Goal: Communication & Community: Share content

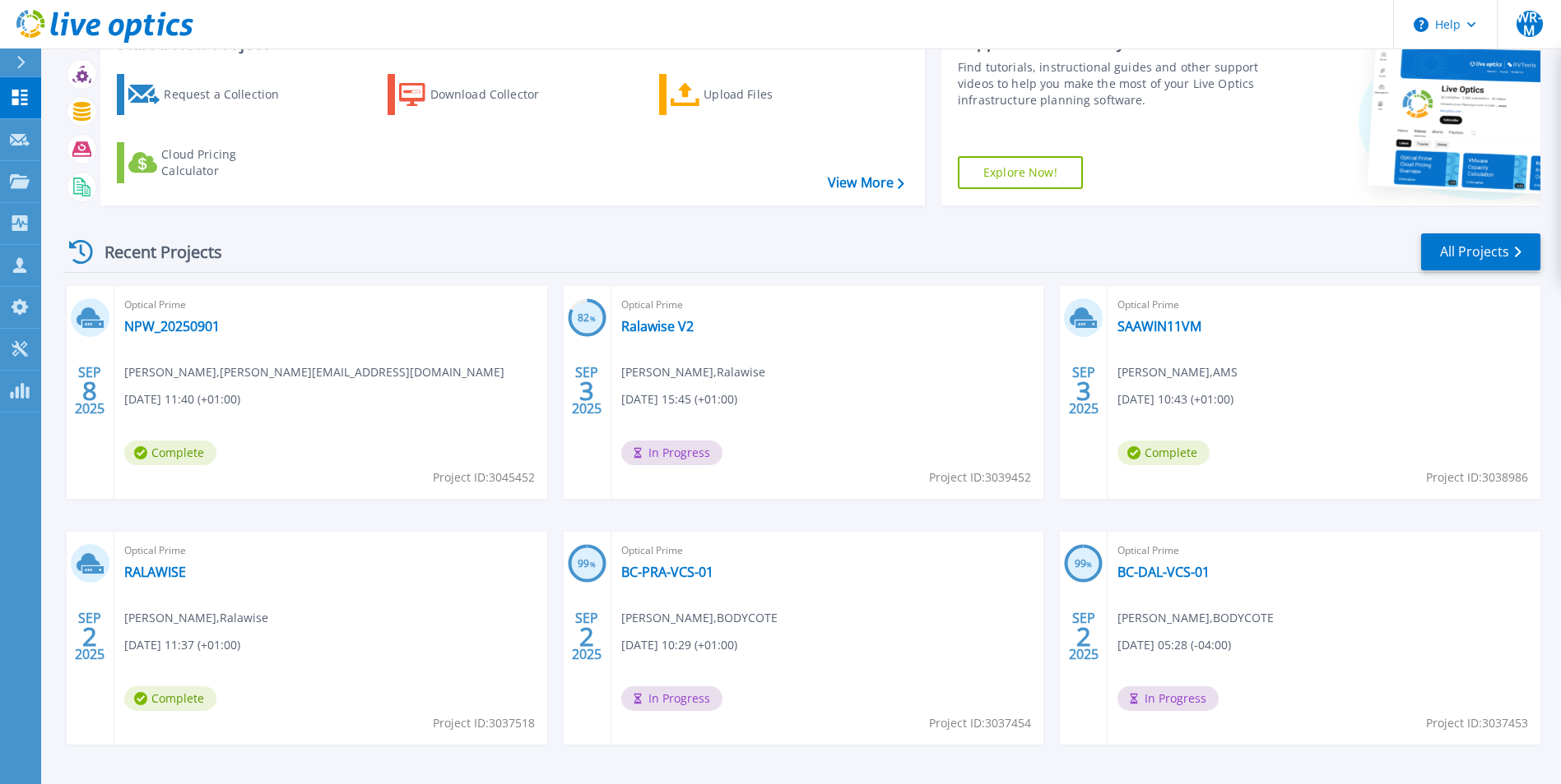
scroll to position [126, 0]
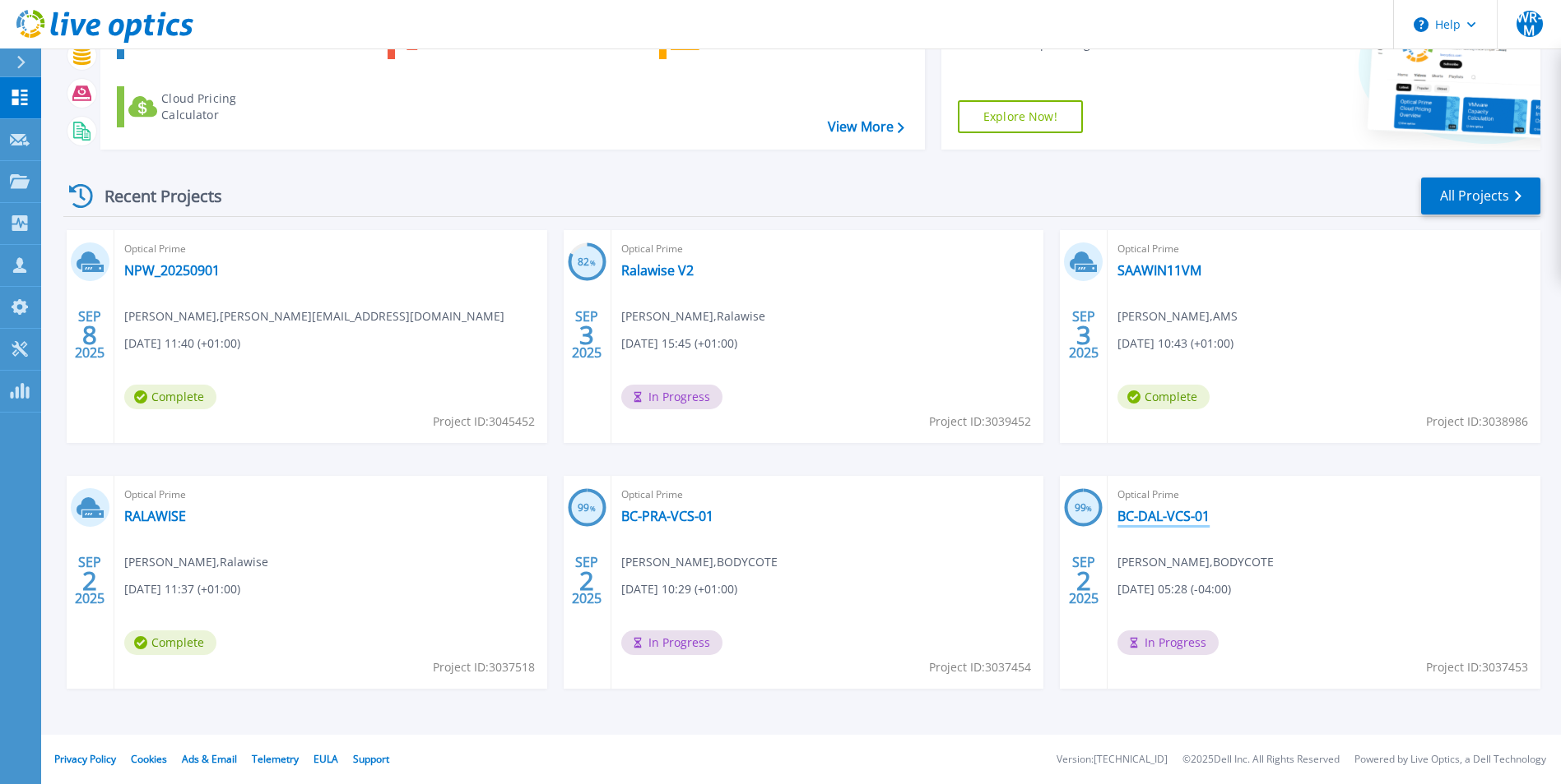
click at [1168, 514] on link "BC-DAL-VCS-01" at bounding box center [1163, 516] width 92 height 17
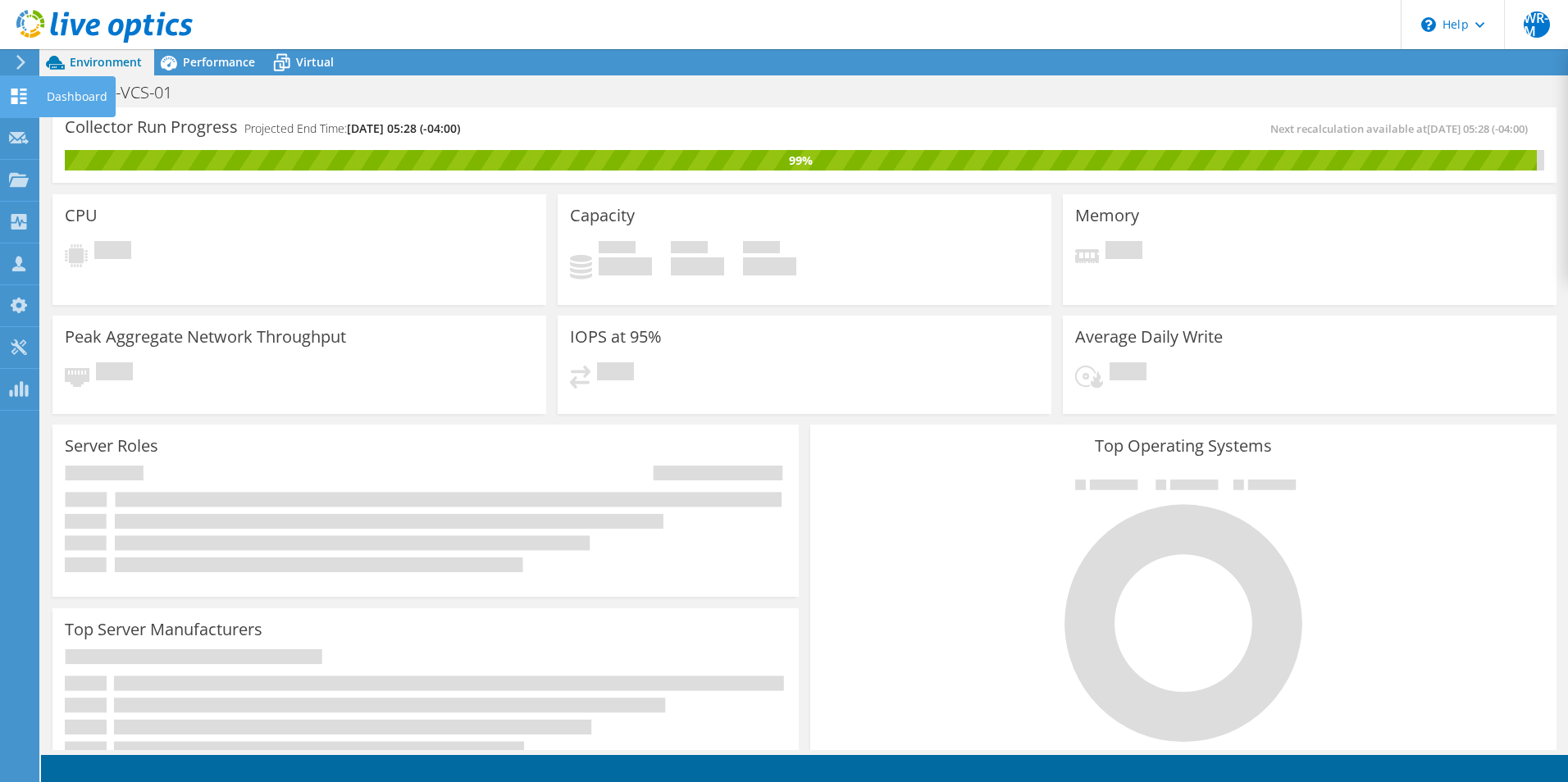
click at [24, 100] on use at bounding box center [20, 97] width 16 height 16
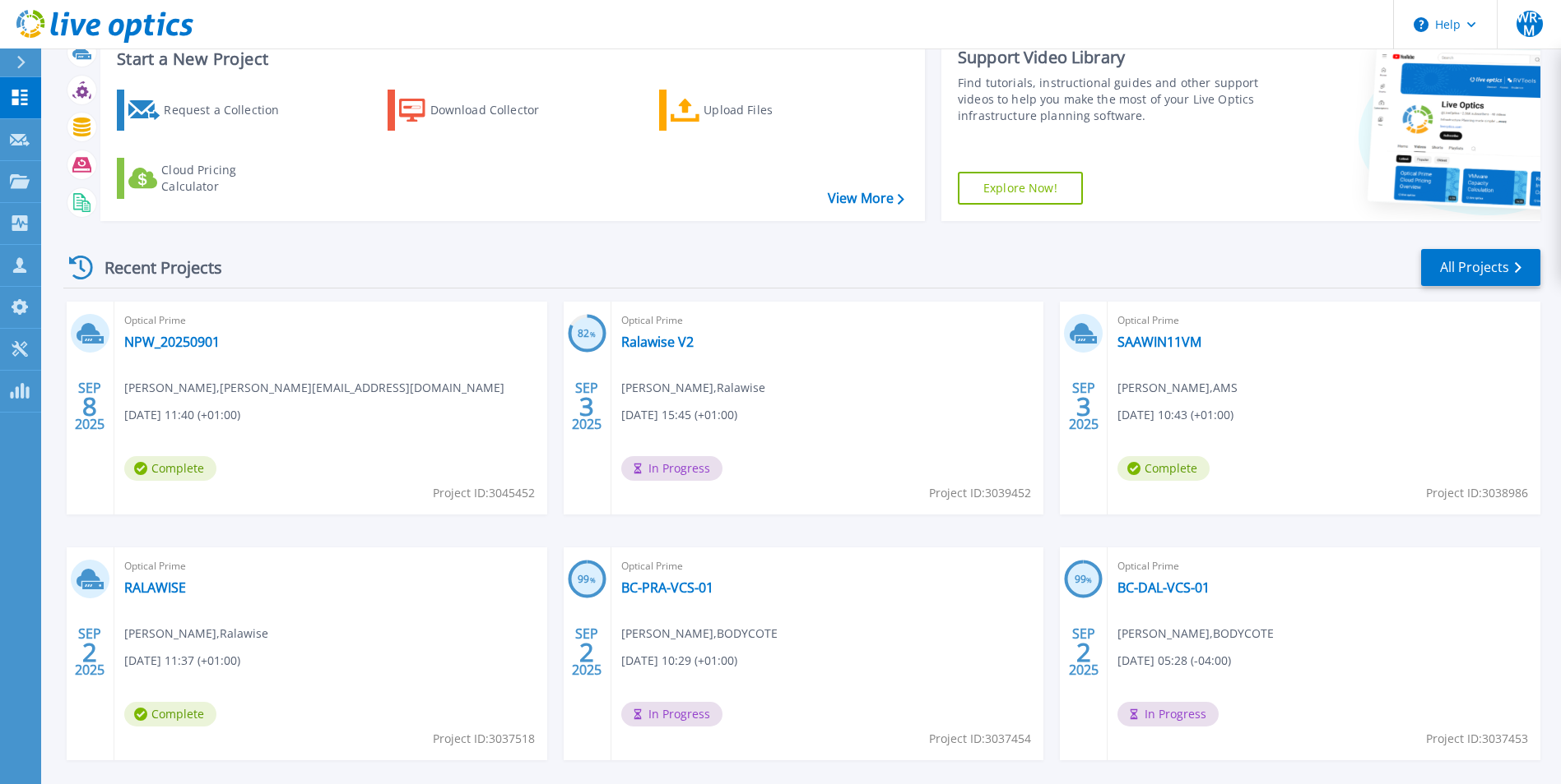
scroll to position [126, 0]
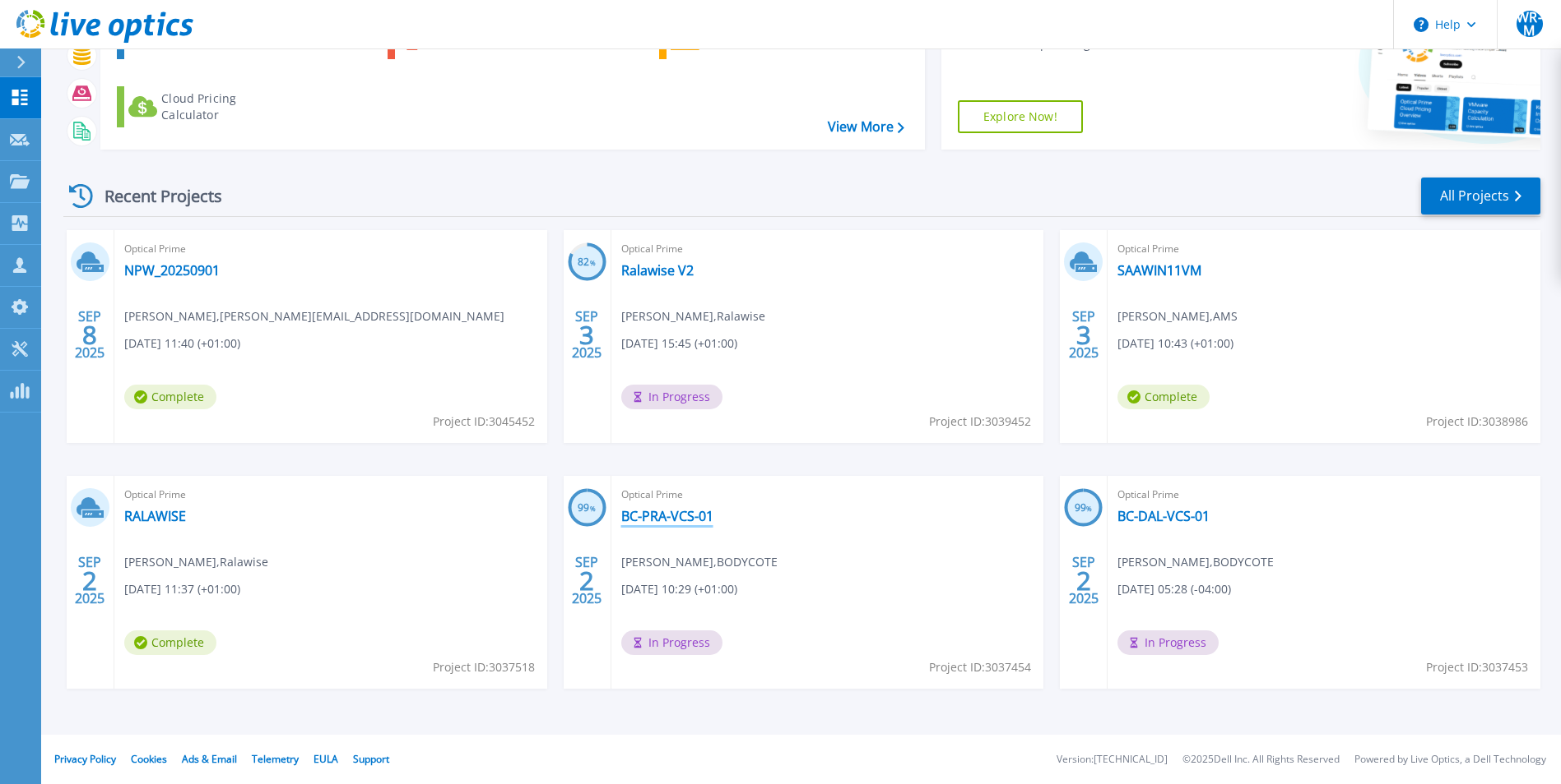
click at [687, 512] on link "BC-PRA-VCS-01" at bounding box center [667, 516] width 92 height 17
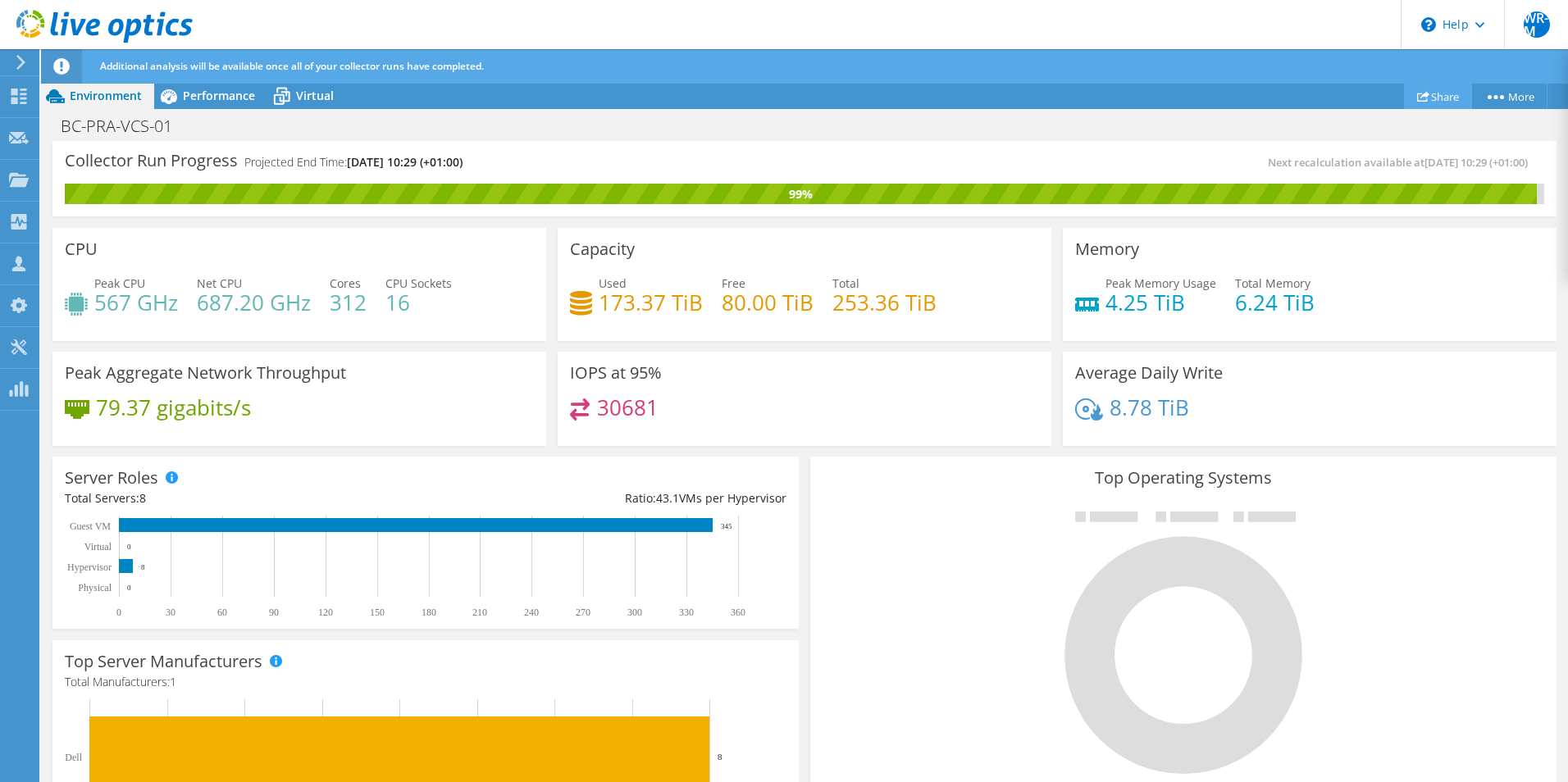
click at [1433, 90] on link "Share" at bounding box center [1438, 97] width 68 height 25
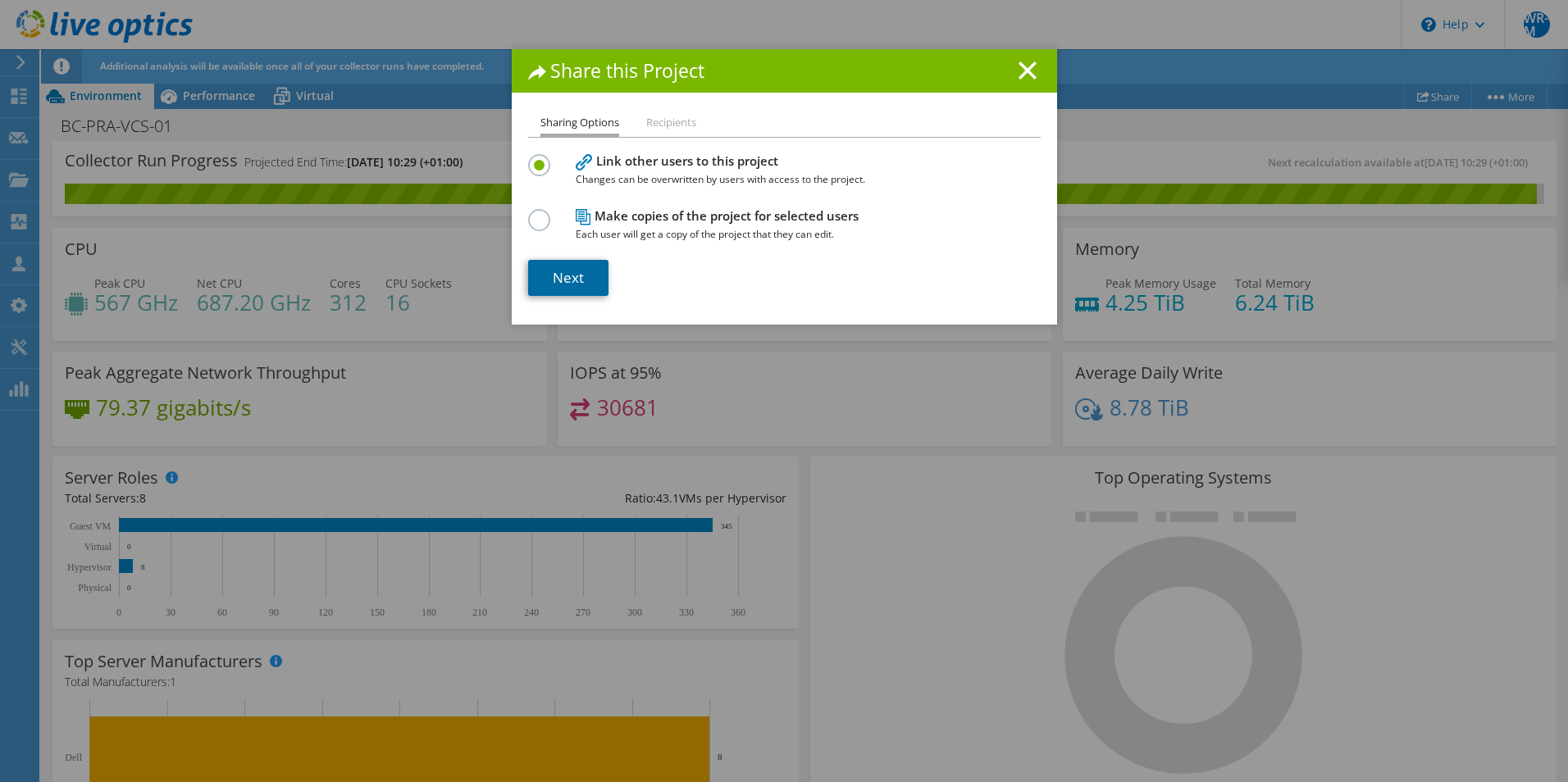
click at [559, 290] on link "Next" at bounding box center [568, 277] width 80 height 36
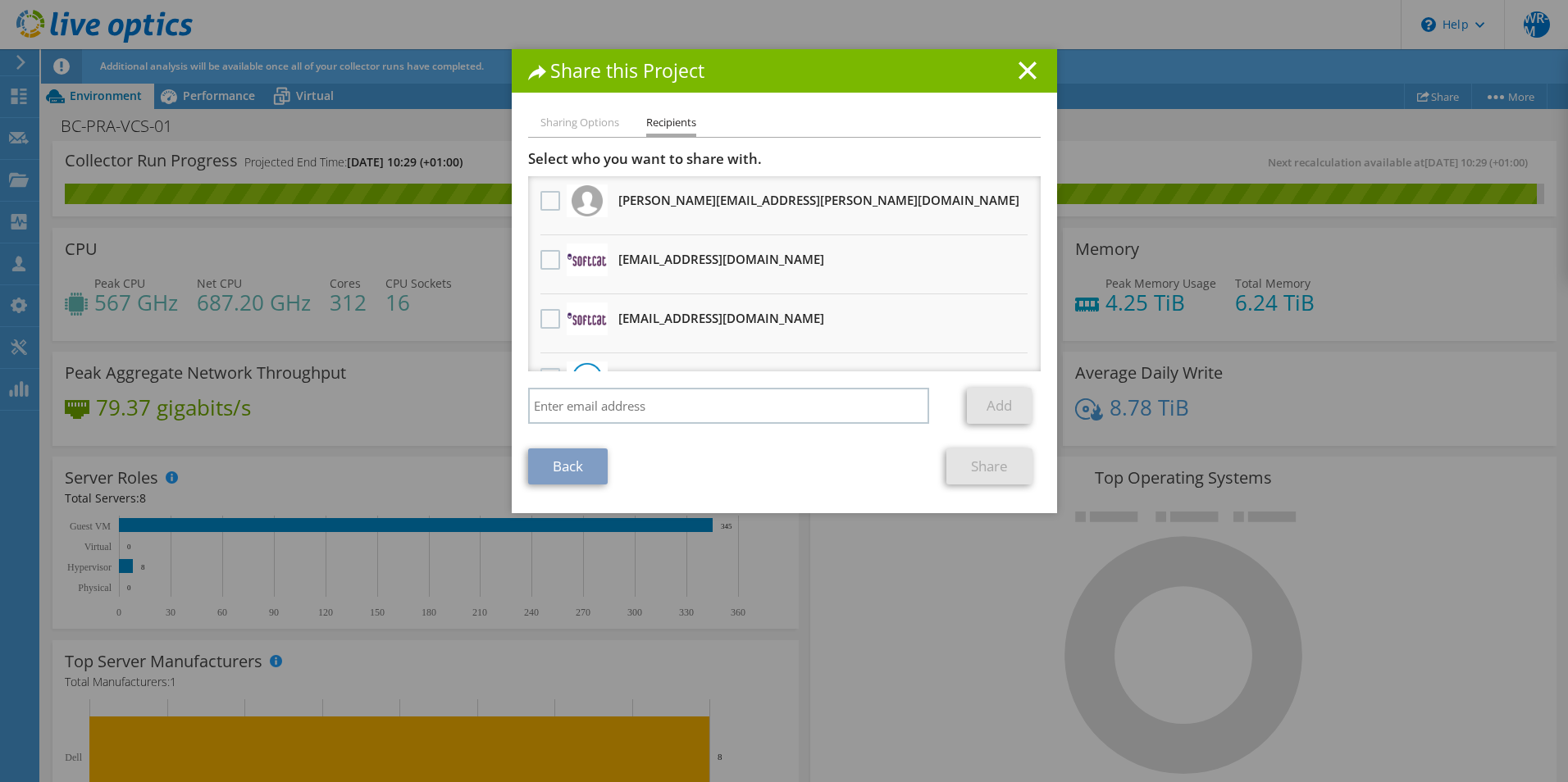
click at [635, 376] on div "Select who you want to share with. Ben.Ritchie@bodycote.com Will receive an ano…" at bounding box center [784, 291] width 513 height 282
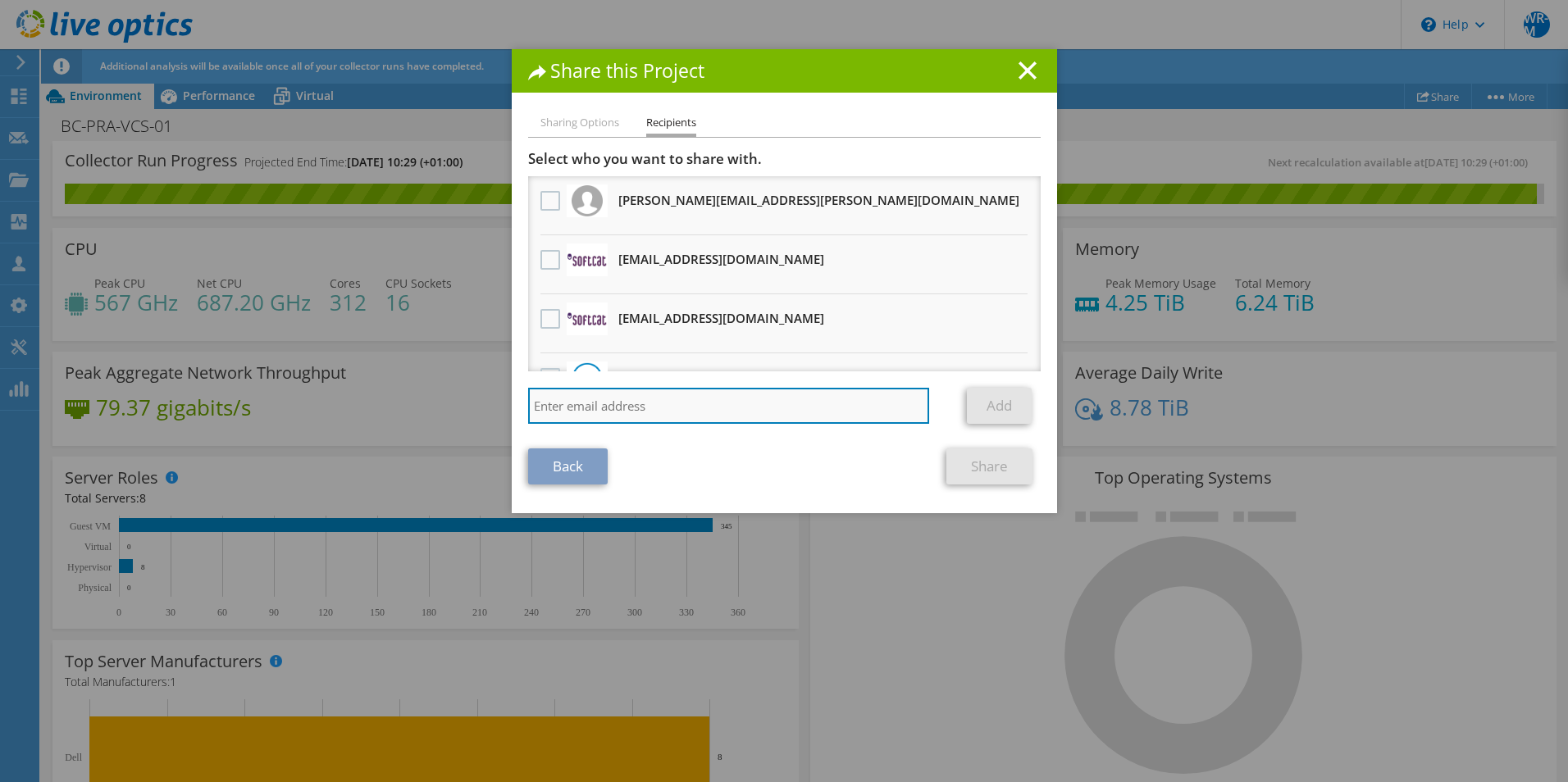
click at [640, 406] on input "search" at bounding box center [729, 405] width 402 height 36
paste input "ElroyLo@softcat.com"
type input "ElroyLo@softcat.com"
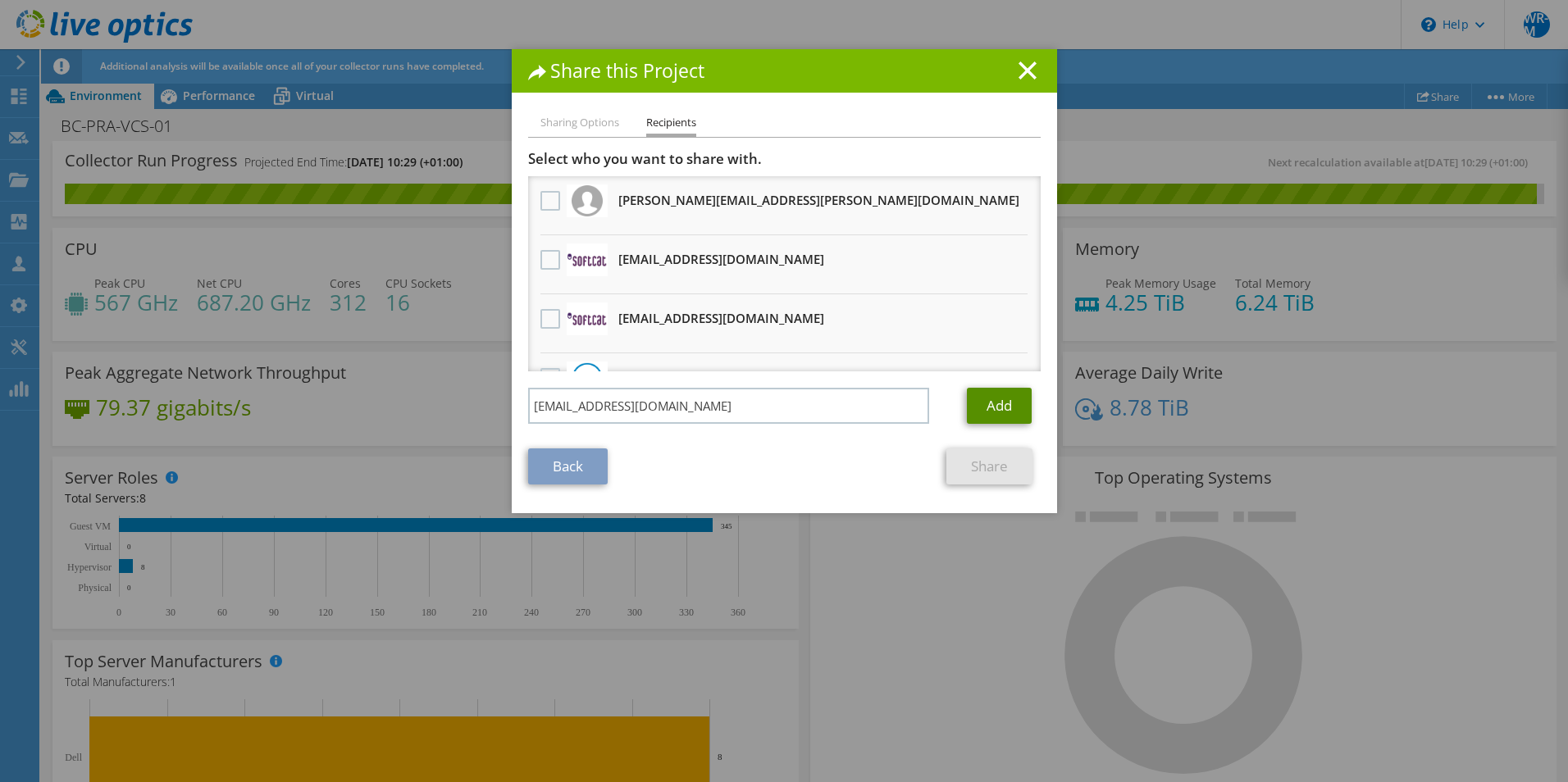
click at [1003, 412] on link "Add" at bounding box center [1000, 405] width 64 height 36
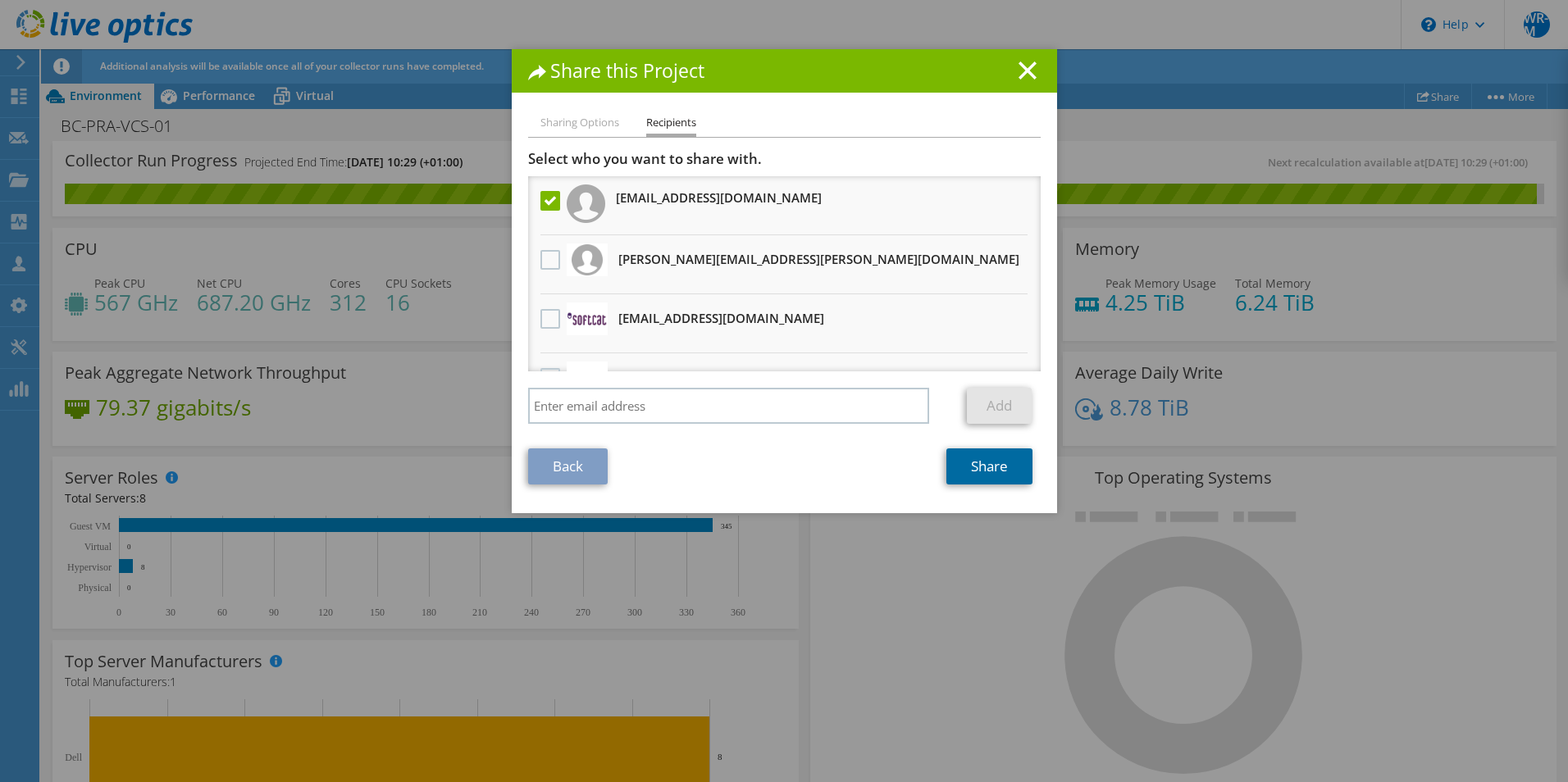
click at [1004, 466] on link "Share" at bounding box center [990, 467] width 86 height 36
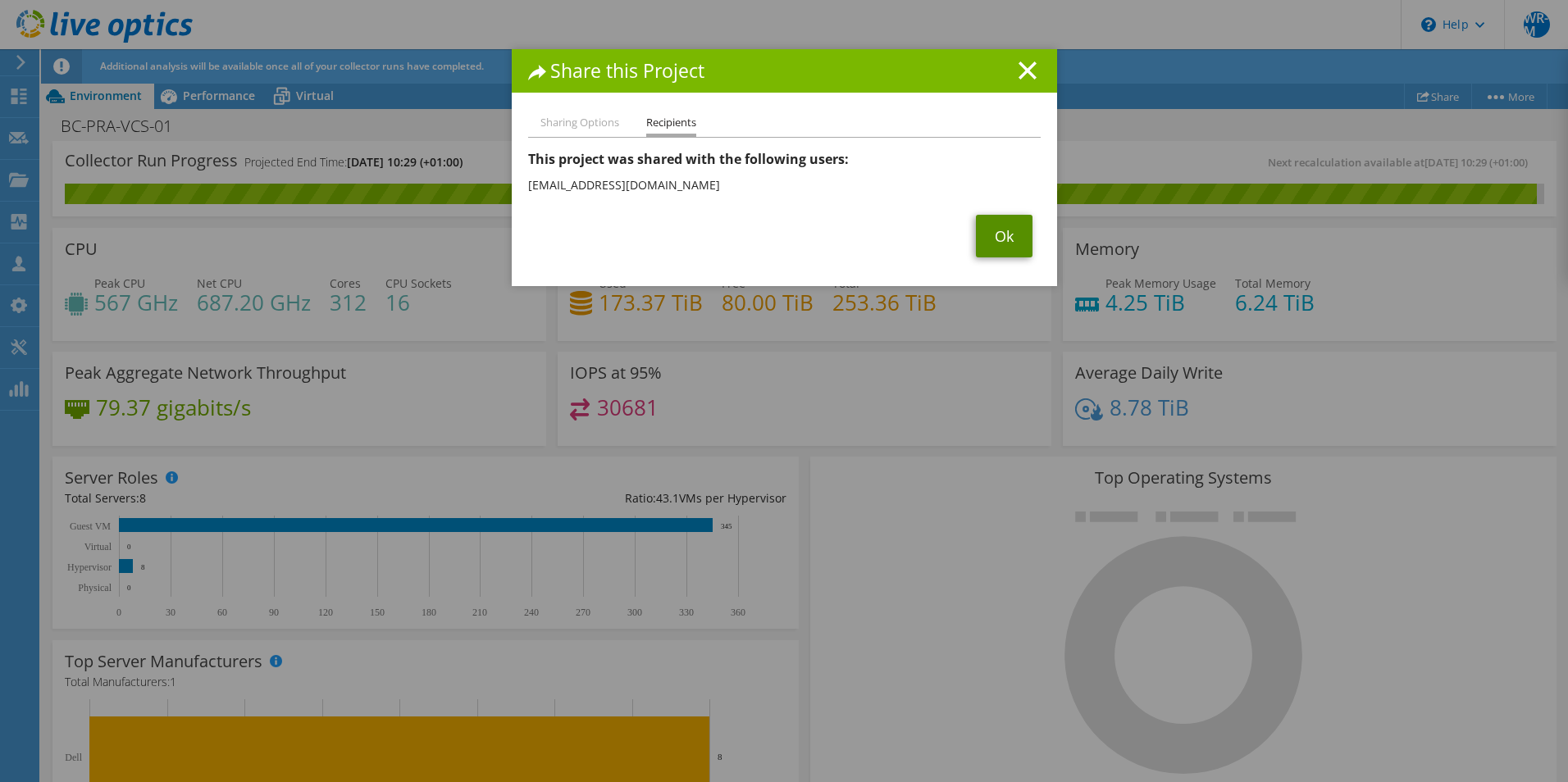
click at [988, 234] on link "Ok" at bounding box center [1005, 236] width 57 height 43
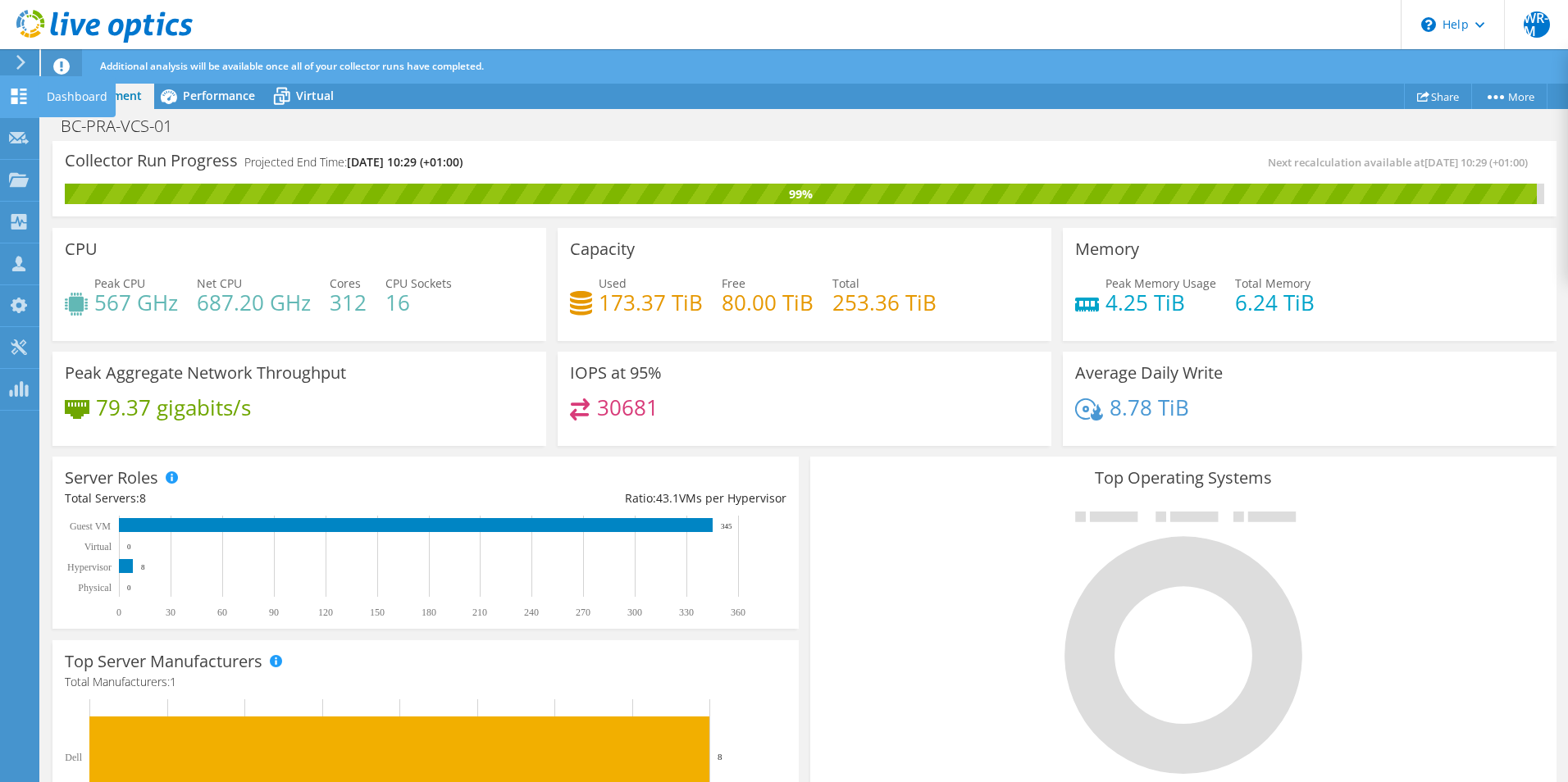
click at [25, 95] on use at bounding box center [20, 97] width 16 height 16
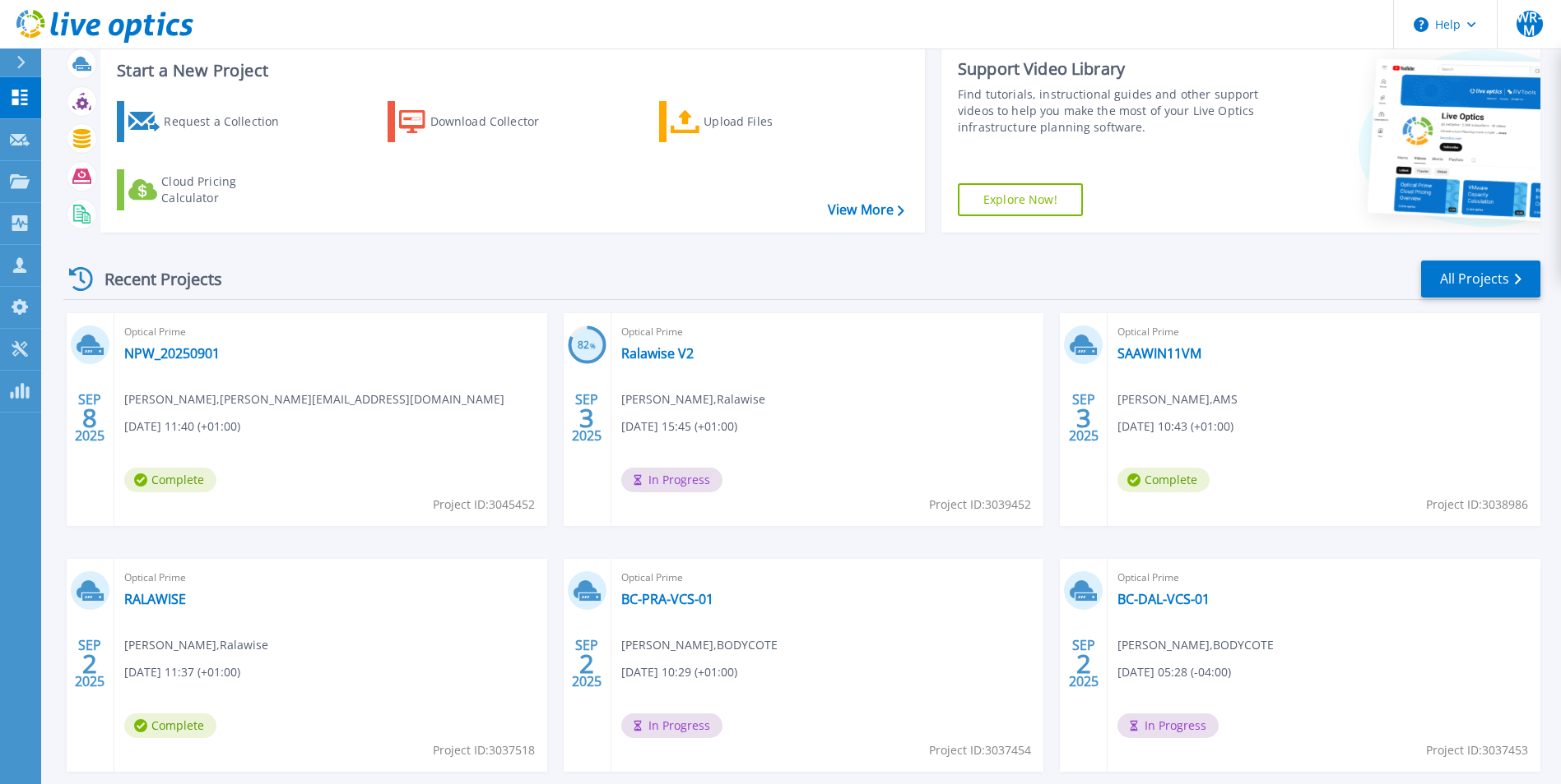
scroll to position [126, 0]
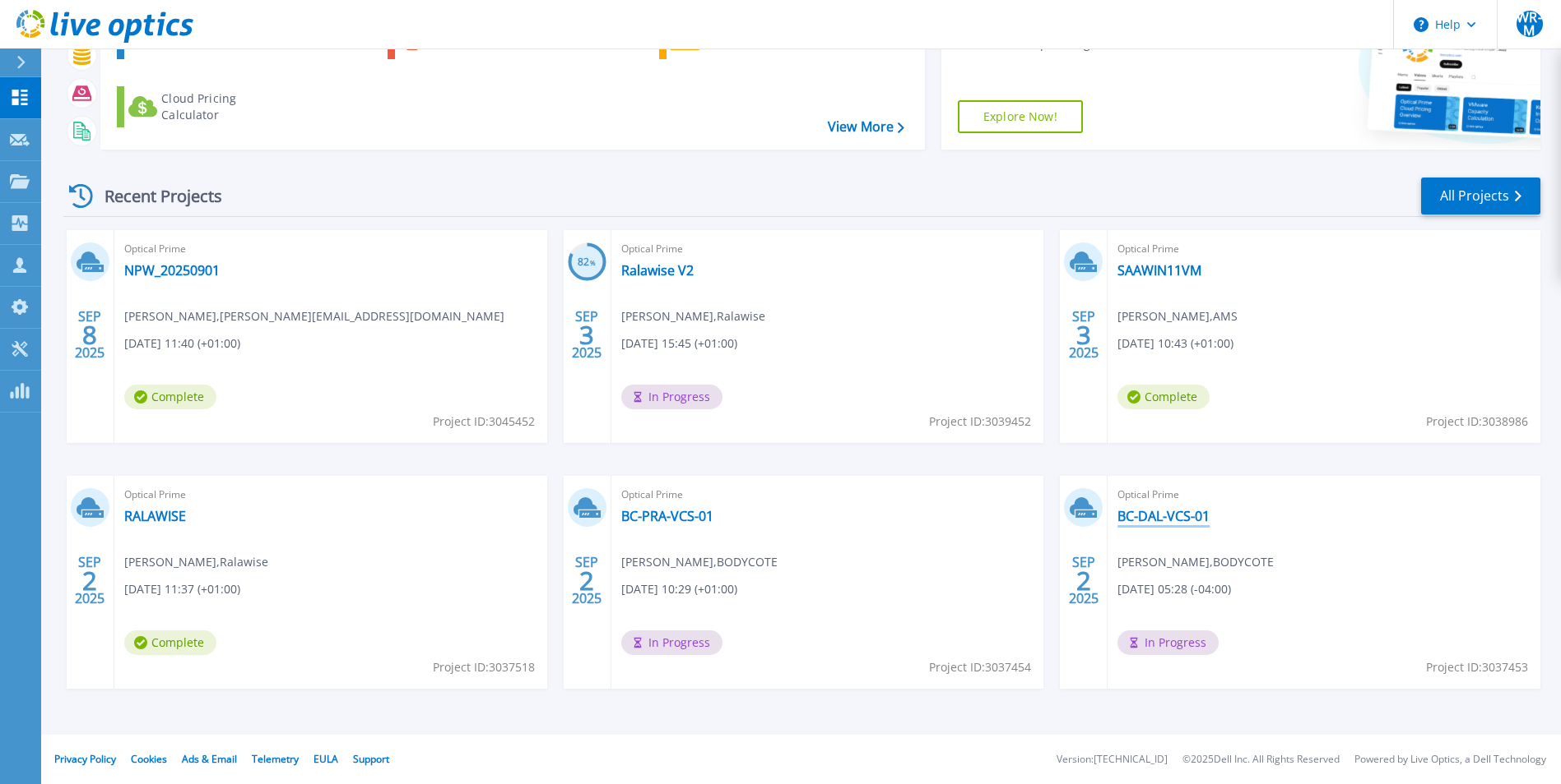
click at [1163, 517] on link "BC-DAL-VCS-01" at bounding box center [1163, 516] width 92 height 17
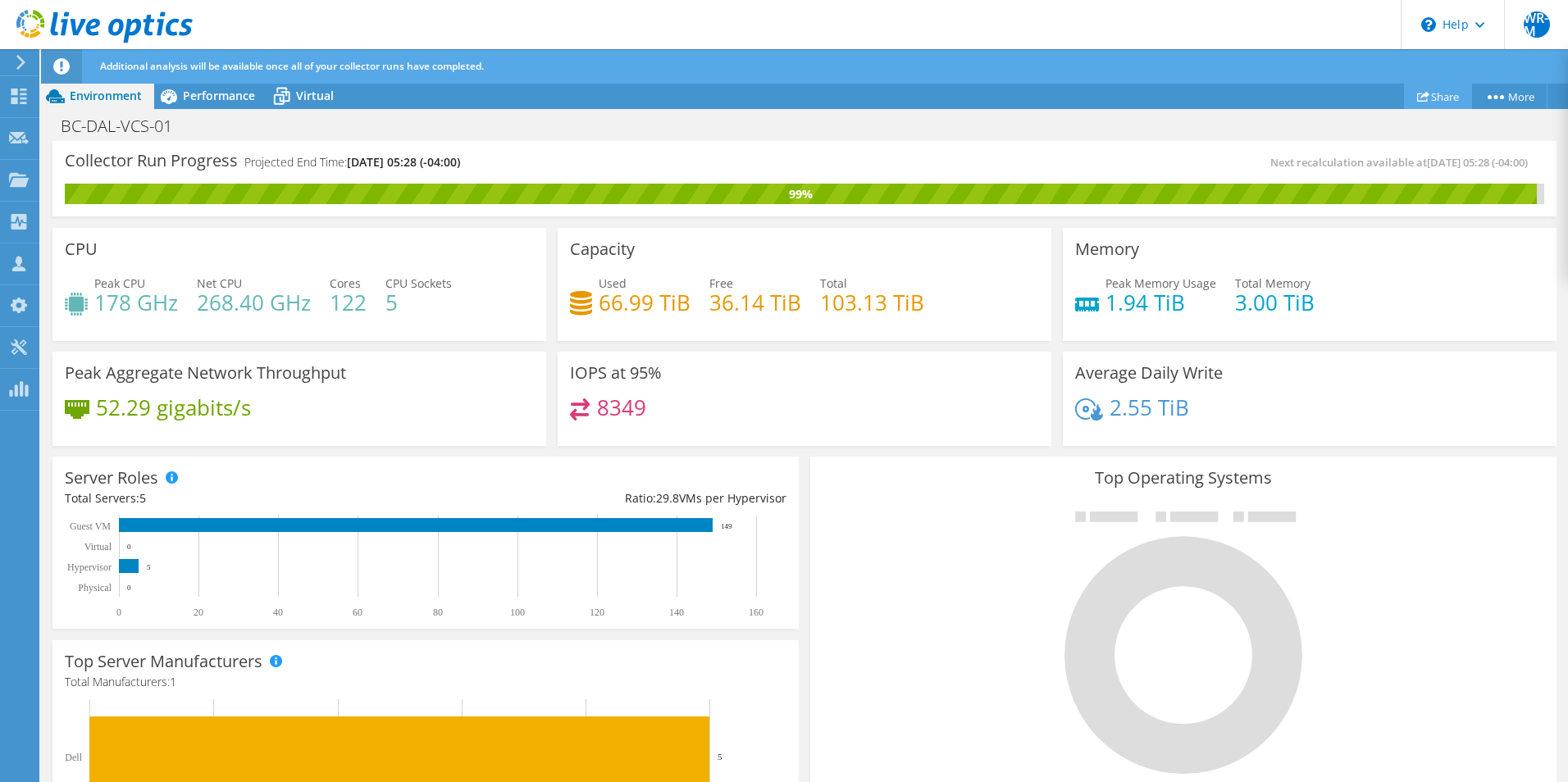
click at [1419, 97] on icon at bounding box center [1424, 96] width 13 height 13
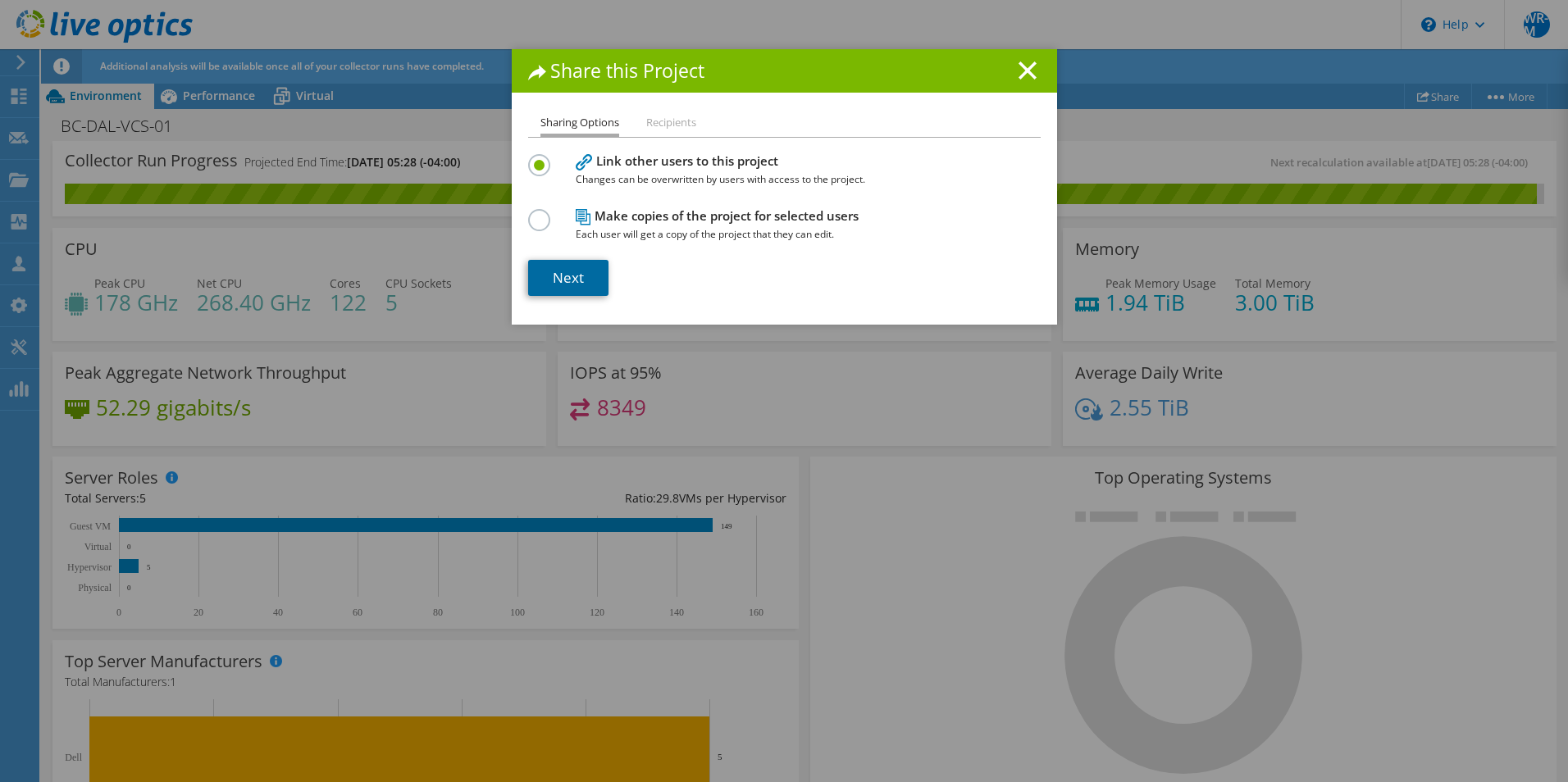
click at [578, 279] on link "Next" at bounding box center [568, 277] width 80 height 36
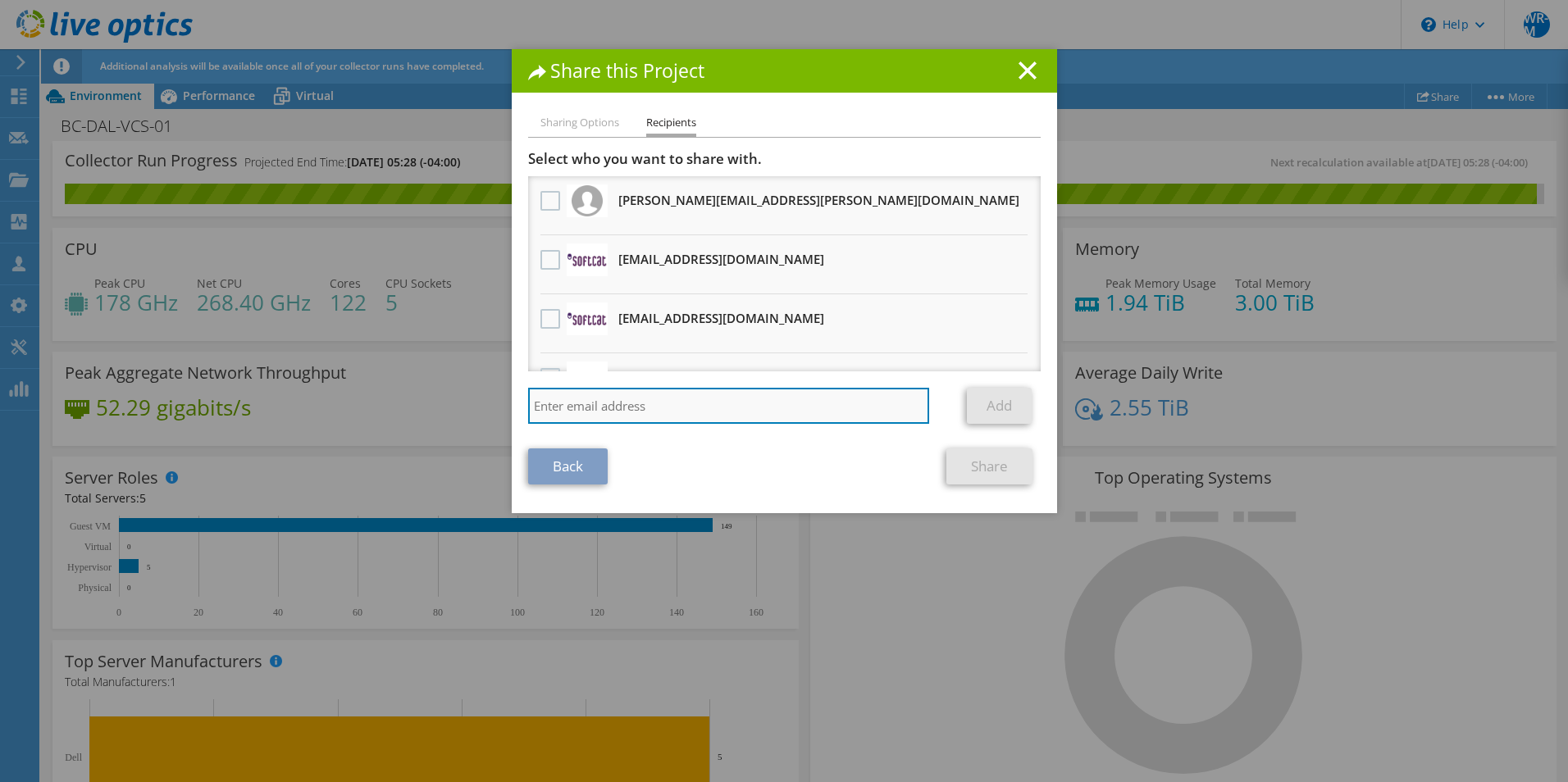
click at [683, 397] on input "search" at bounding box center [729, 405] width 402 height 36
paste input "ElroyLo@softcat.com"
type input "ElroyLo@softcat.com"
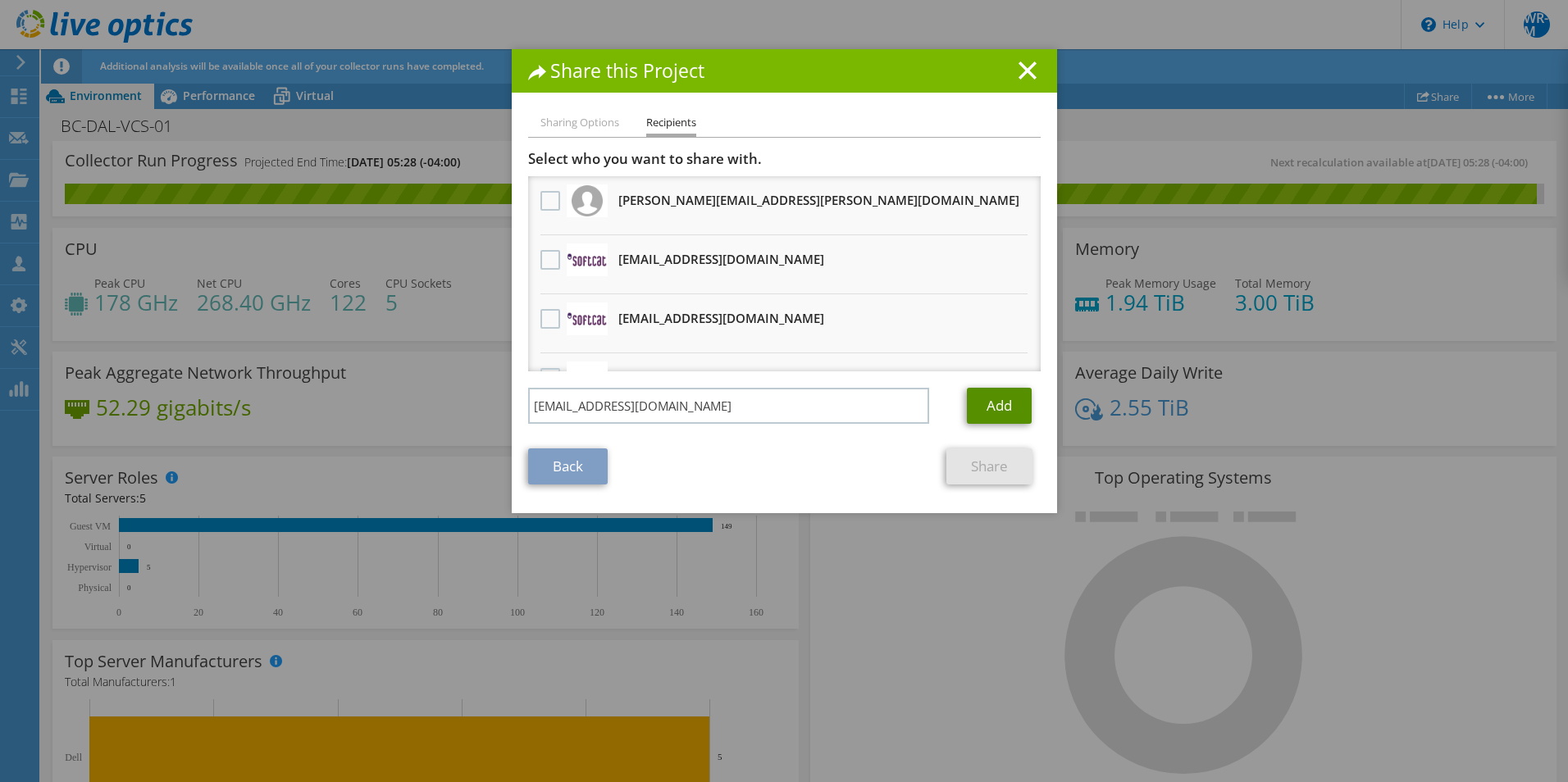
click at [982, 413] on link "Add" at bounding box center [1000, 405] width 64 height 36
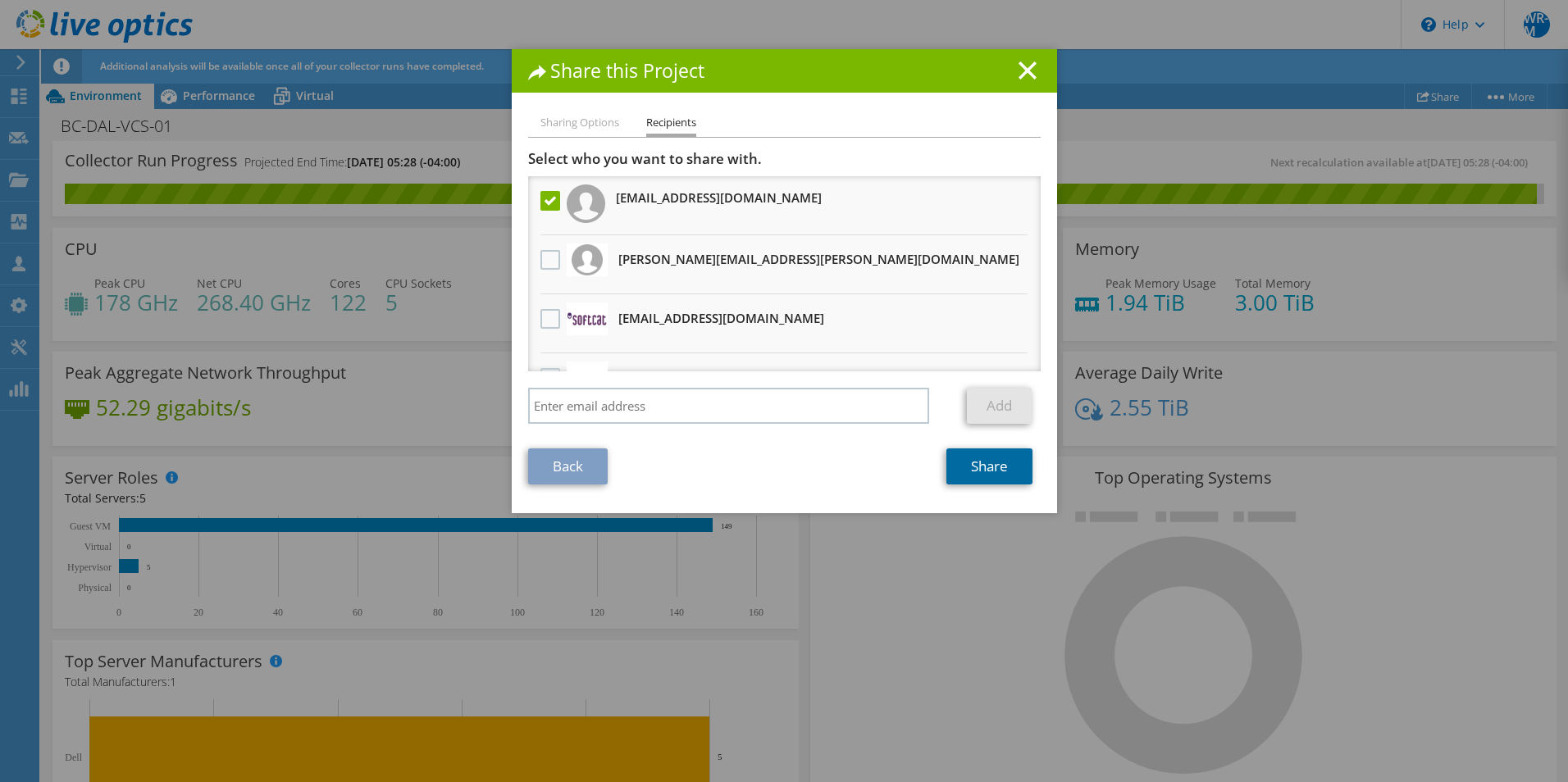
click at [970, 465] on link "Share" at bounding box center [990, 467] width 86 height 36
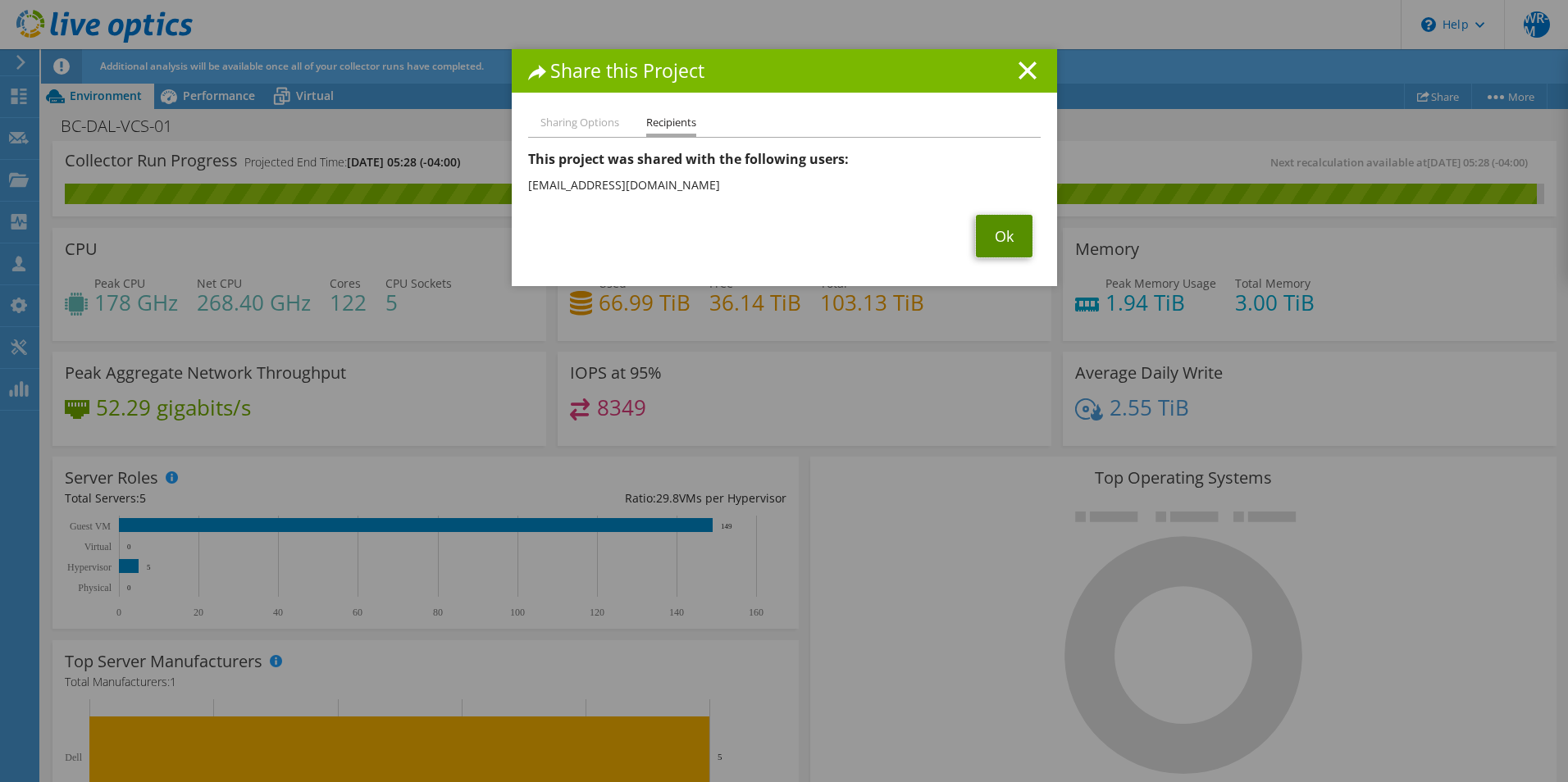
click at [1007, 255] on link "Ok" at bounding box center [1005, 236] width 57 height 43
